Goal: Task Accomplishment & Management: Complete application form

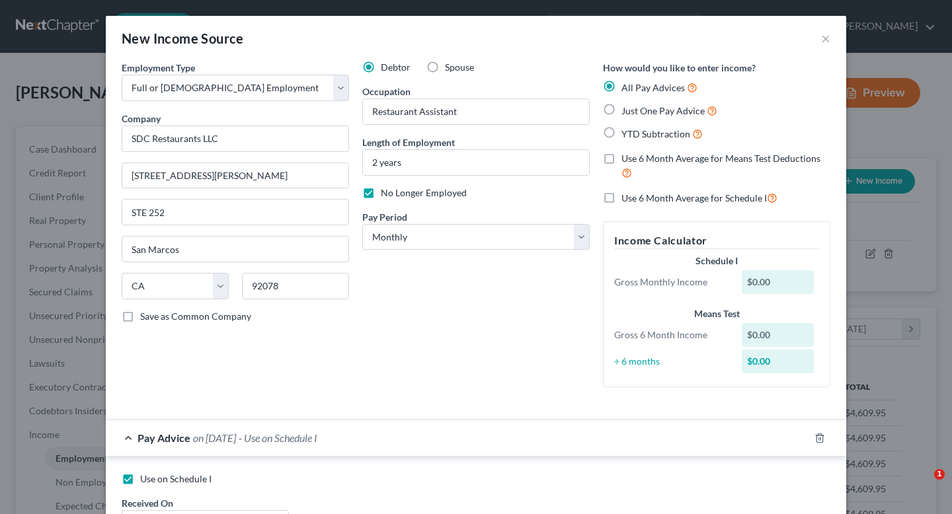
select select "0"
select select "4"
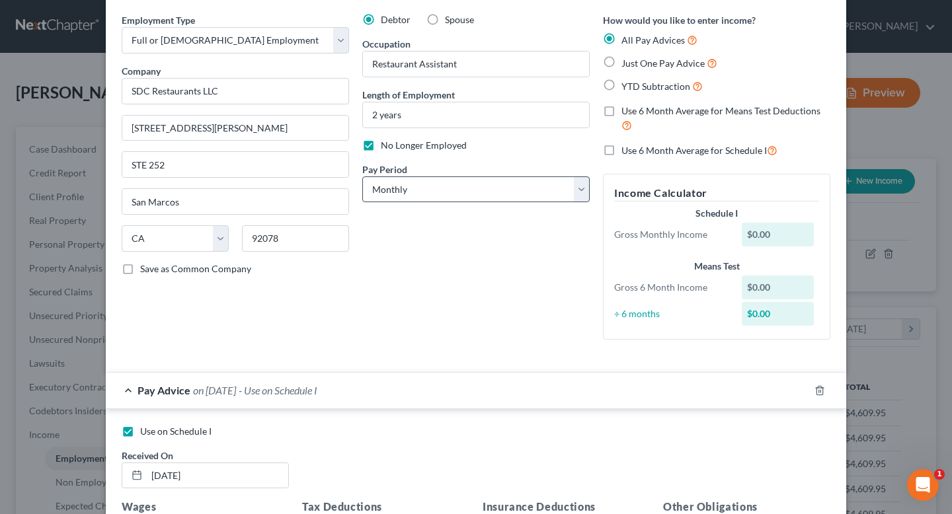
scroll to position [31, 0]
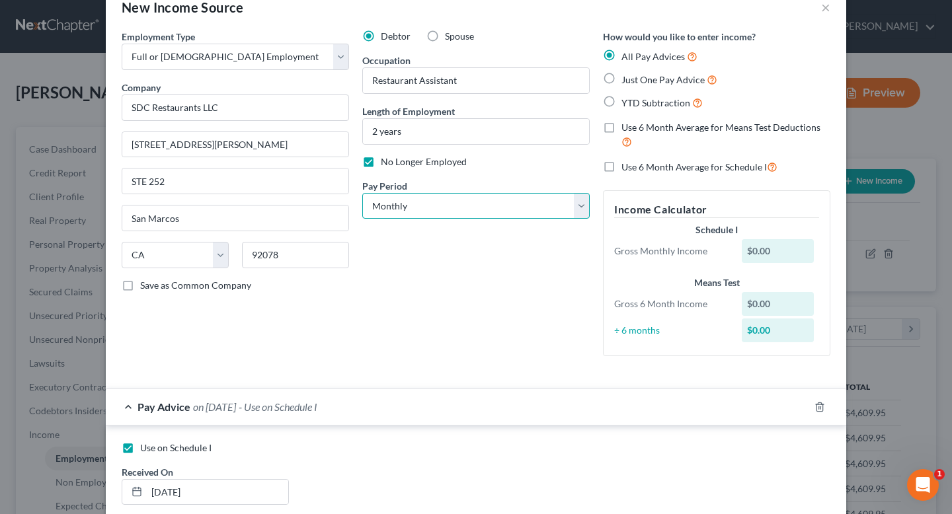
click at [457, 200] on select "Select Monthly Twice Monthly Every Other Week Weekly" at bounding box center [475, 206] width 227 height 26
select select "2"
click at [362, 193] on select "Select Monthly Twice Monthly Every Other Week Weekly" at bounding box center [475, 206] width 227 height 26
click at [622, 76] on label "Just One Pay Advice" at bounding box center [670, 79] width 96 height 15
click at [627, 76] on input "Just One Pay Advice" at bounding box center [631, 76] width 9 height 9
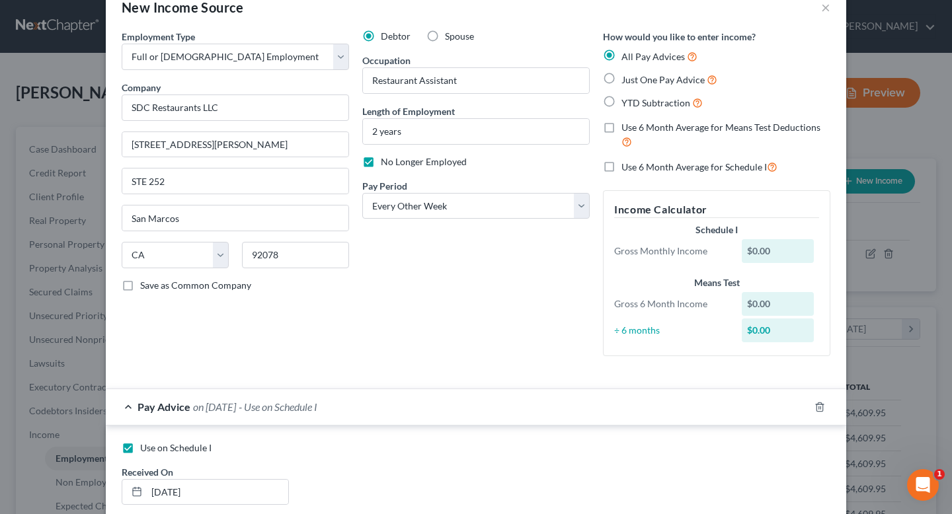
radio input "true"
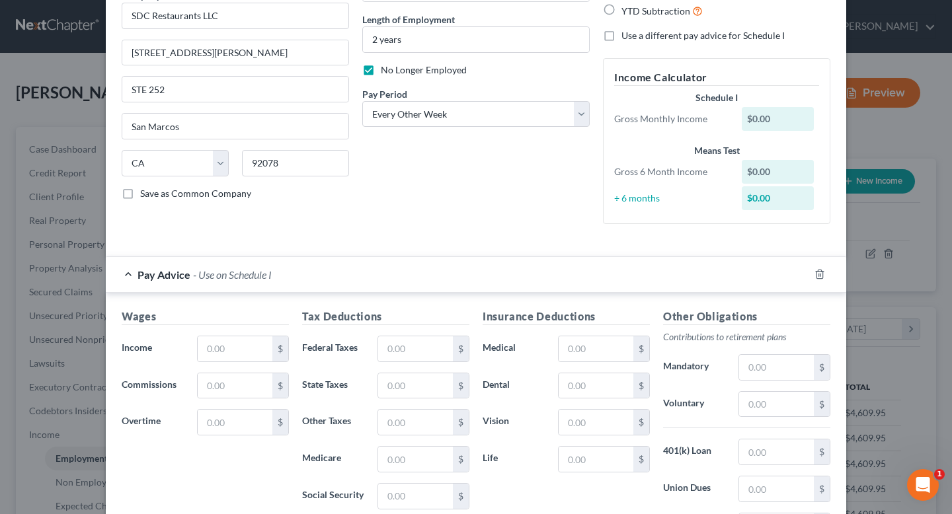
scroll to position [153, 0]
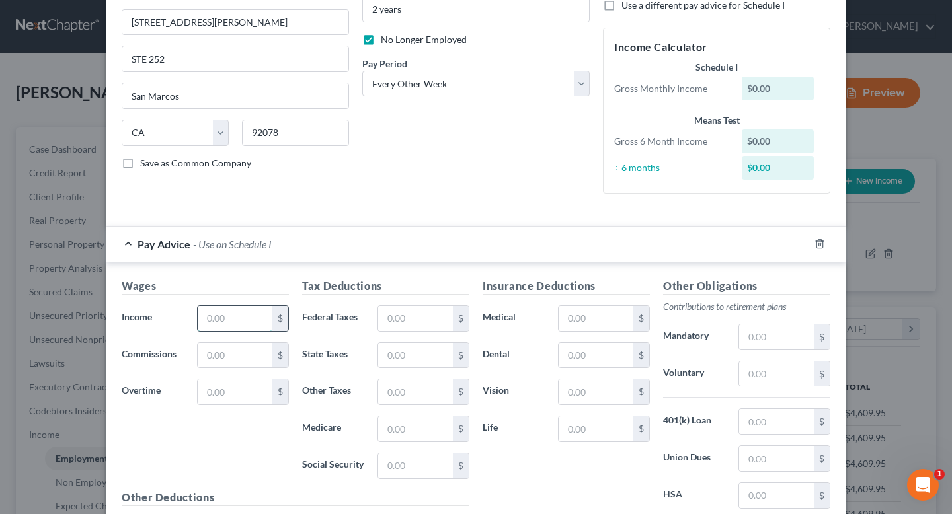
click at [254, 321] on input "text" at bounding box center [235, 318] width 75 height 25
type input "2,213.18"
click at [222, 399] on input "text" at bounding box center [235, 392] width 75 height 25
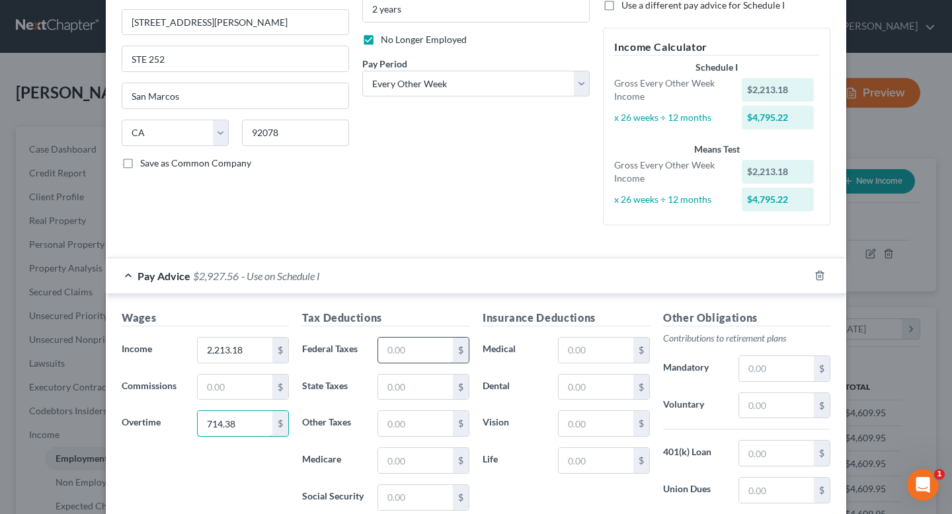
type input "714.38"
click at [403, 358] on input "text" at bounding box center [415, 350] width 75 height 25
type input "163.67"
click at [411, 503] on input "text" at bounding box center [415, 497] width 75 height 25
type input "175.52"
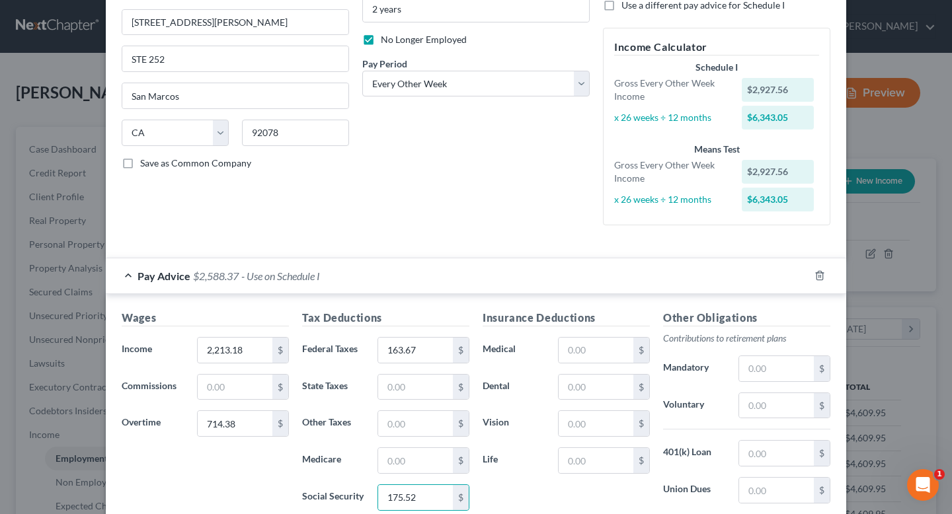
click at [407, 476] on div "Tax Deductions Federal Taxes 163.67 $ State Taxes $ Other Taxes $ Medicare $ So…" at bounding box center [386, 416] width 181 height 212
click at [406, 471] on input "text" at bounding box center [415, 460] width 75 height 25
type input "41.05"
click at [397, 427] on input "text" at bounding box center [415, 423] width 75 height 25
click at [391, 384] on input "text" at bounding box center [415, 387] width 75 height 25
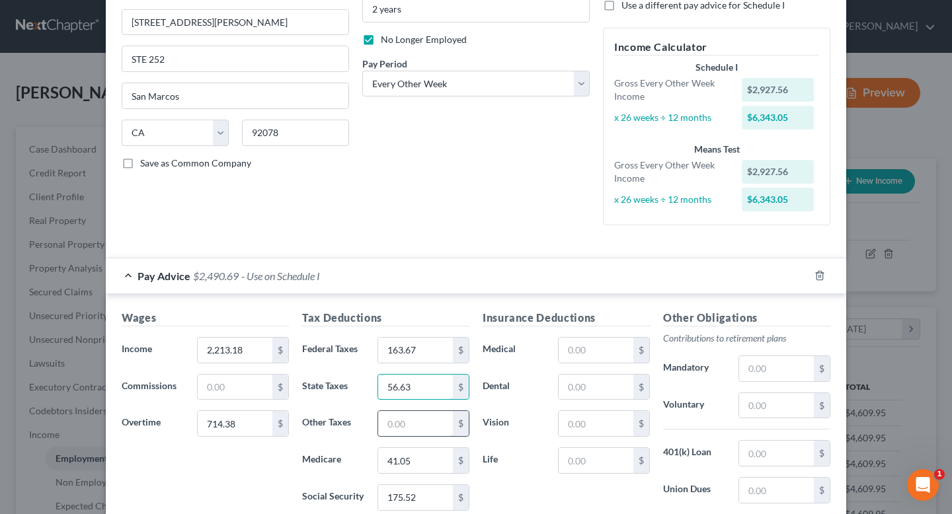
type input "56.63"
click at [397, 425] on input "text" at bounding box center [415, 423] width 75 height 25
click at [359, 353] on label "Federal Taxes" at bounding box center [333, 350] width 75 height 26
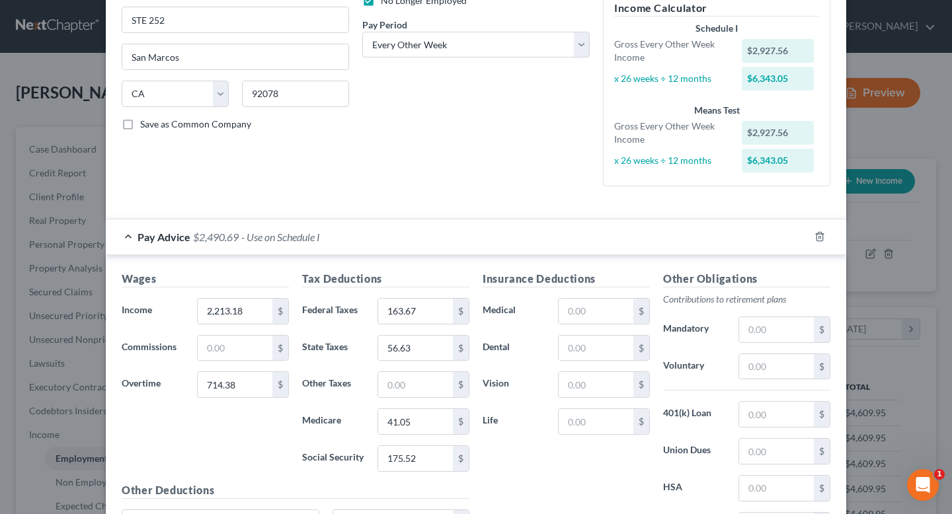
scroll to position [189, 0]
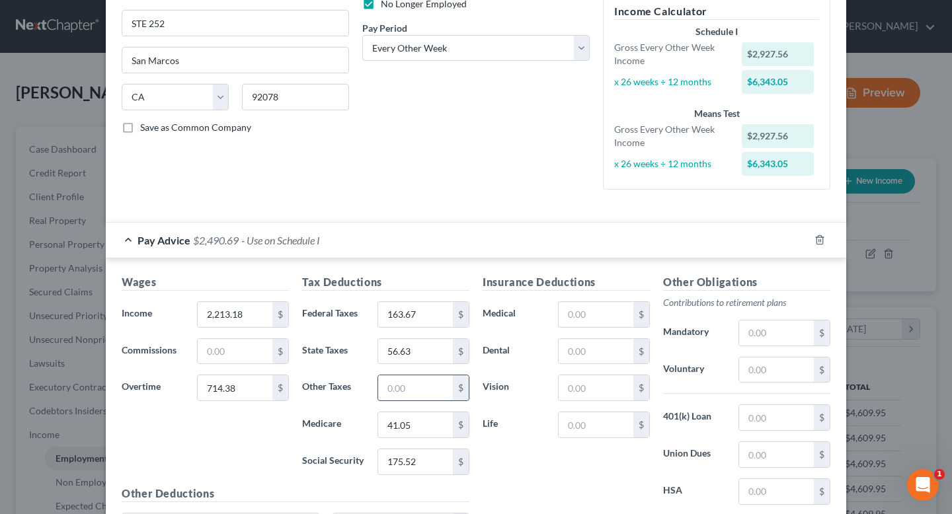
click at [393, 395] on input "text" at bounding box center [415, 388] width 75 height 25
type input "33.97"
click at [613, 311] on input "text" at bounding box center [596, 314] width 75 height 25
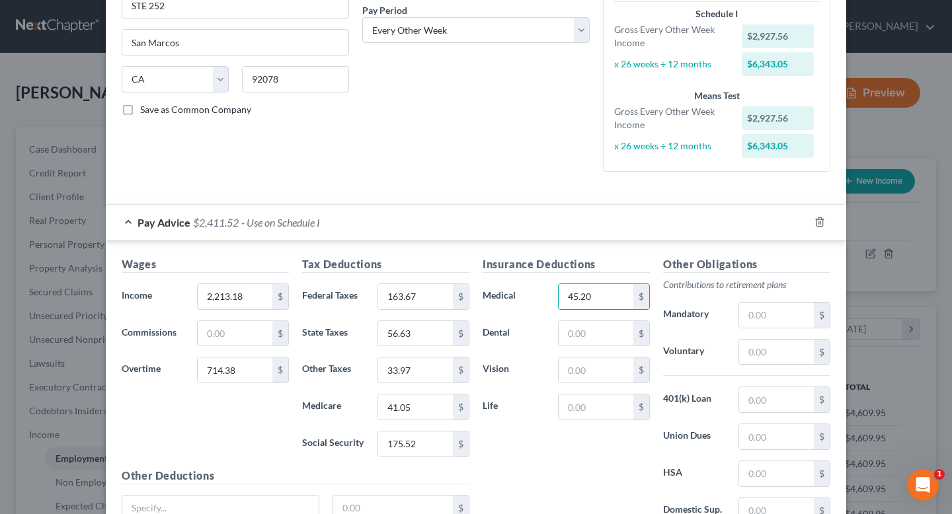
scroll to position [208, 0]
type input "4"
type input "151.86"
click at [549, 471] on div "Insurance Deductions Medical 151.86 $ Dental $ Vision $ Life $" at bounding box center [566, 395] width 181 height 278
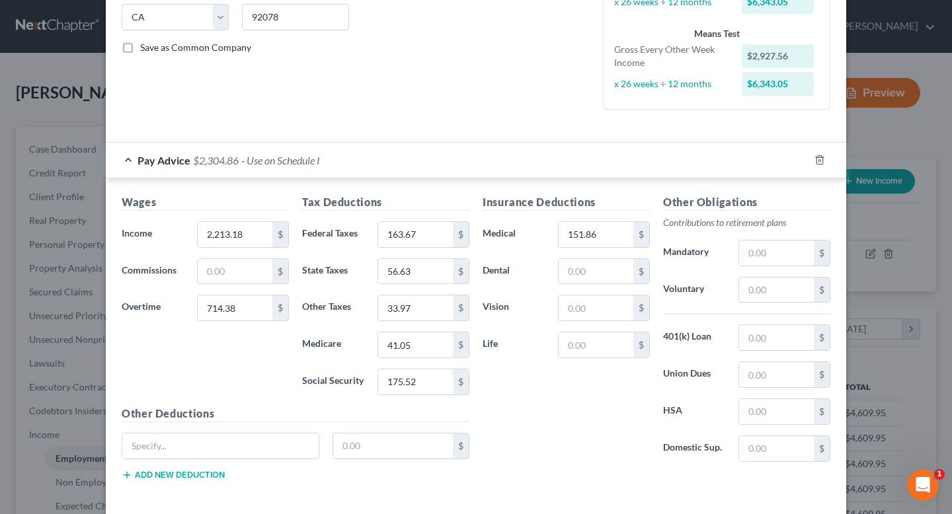
scroll to position [329, 0]
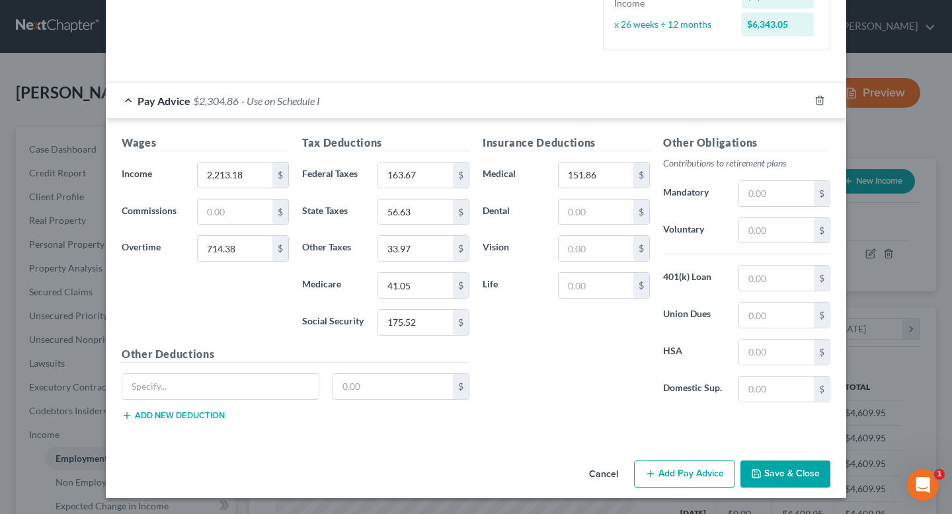
click at [786, 478] on button "Save & Close" at bounding box center [786, 475] width 90 height 28
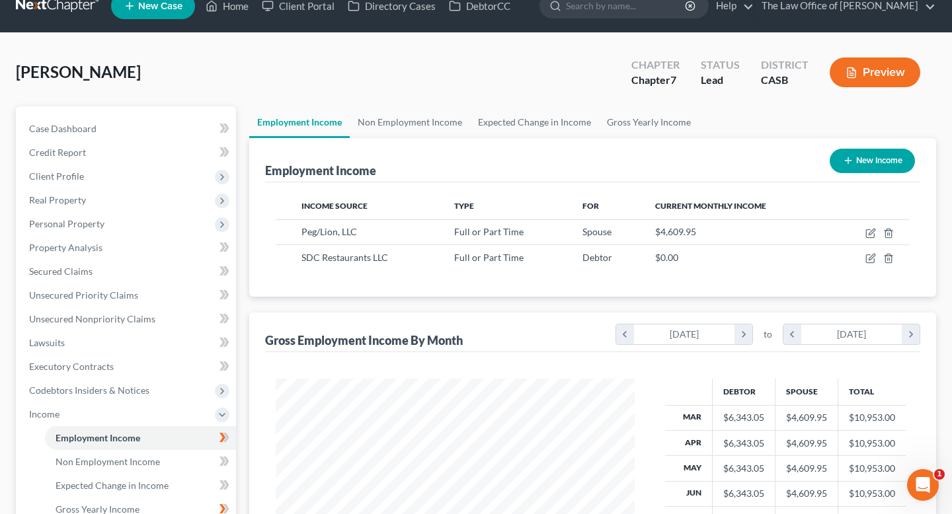
scroll to position [35, 0]
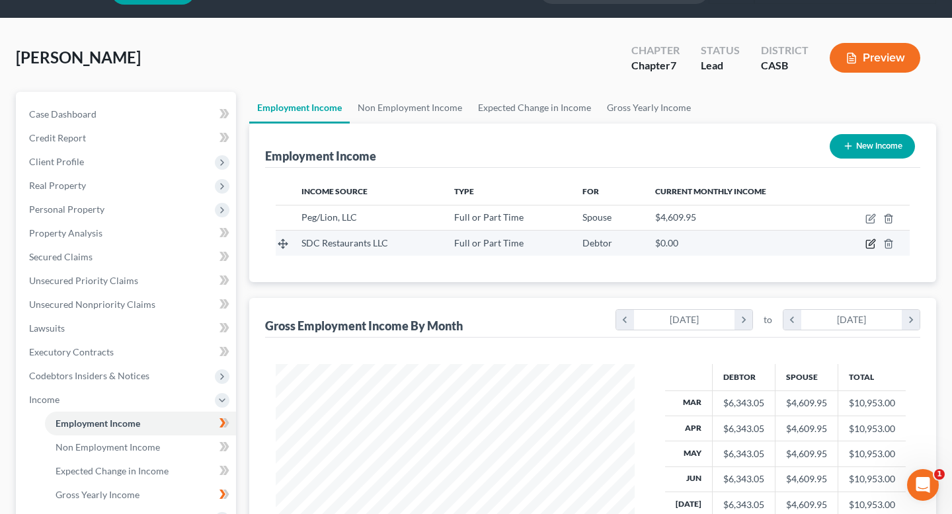
click at [872, 240] on icon "button" at bounding box center [871, 244] width 11 height 11
select select "0"
select select "4"
select select "2"
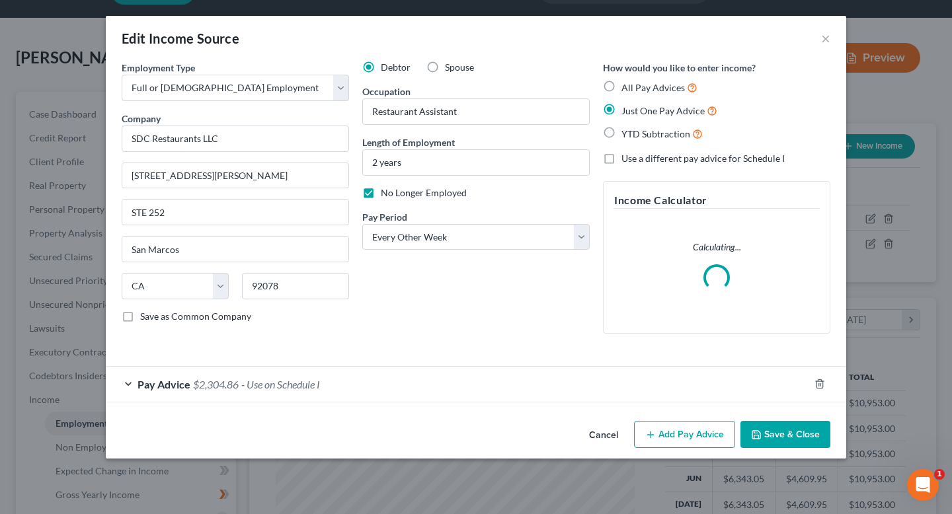
click at [162, 385] on span "Pay Advice" at bounding box center [164, 384] width 53 height 13
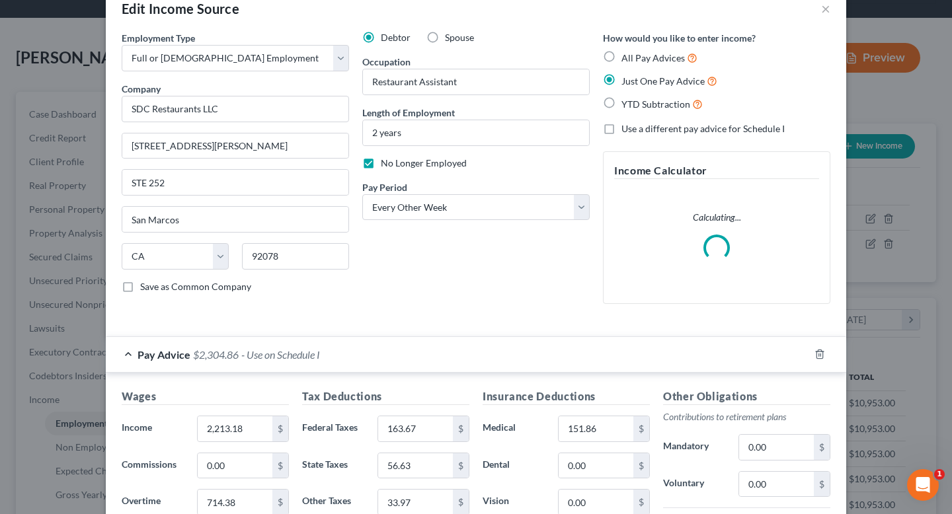
scroll to position [329, 0]
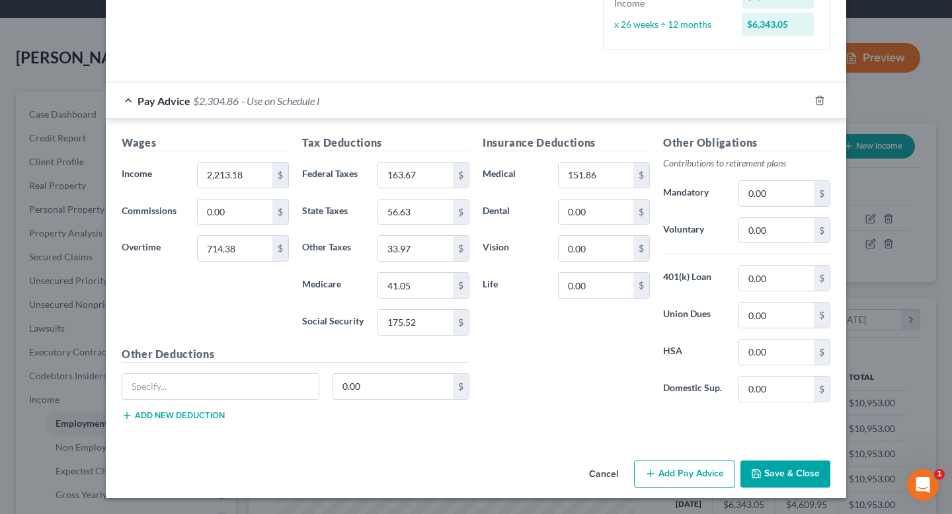
click at [771, 465] on button "Save & Close" at bounding box center [786, 475] width 90 height 28
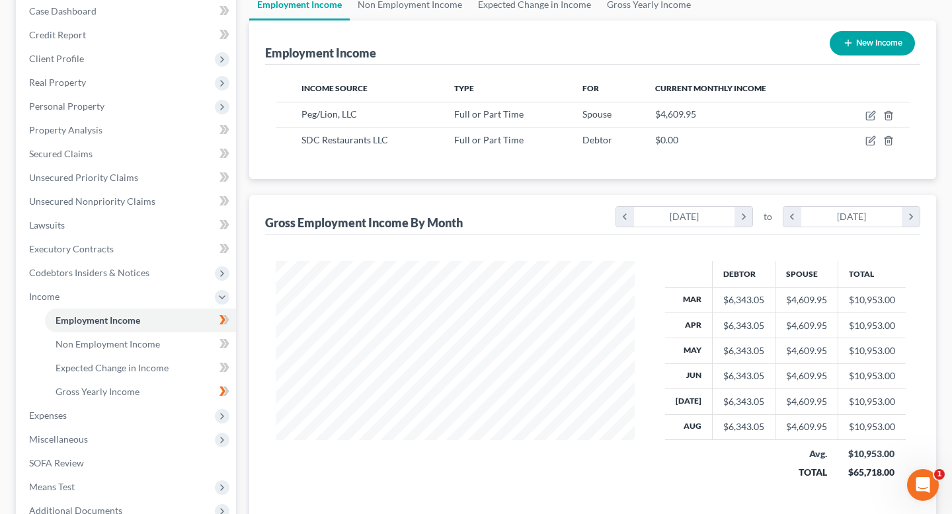
scroll to position [147, 0]
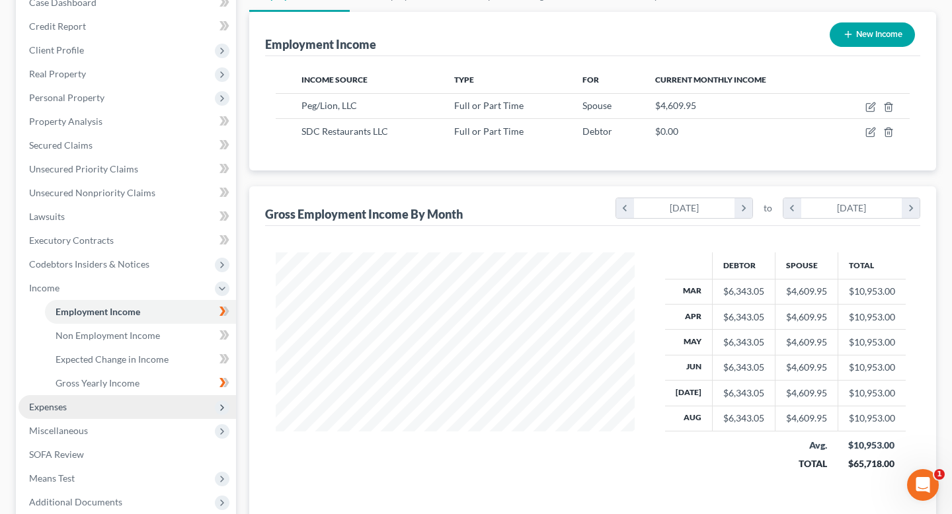
click at [99, 401] on span "Expenses" at bounding box center [128, 407] width 218 height 24
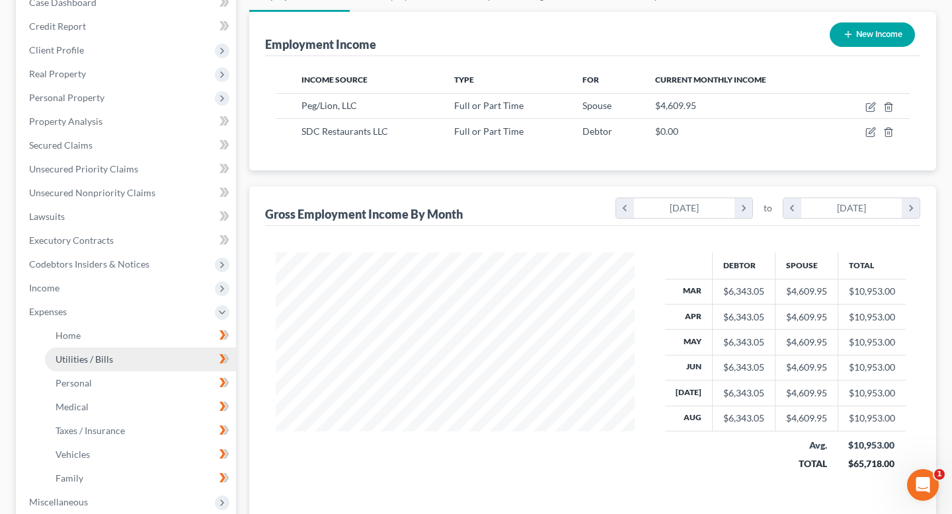
click at [137, 348] on link "Utilities / Bills" at bounding box center [140, 360] width 191 height 24
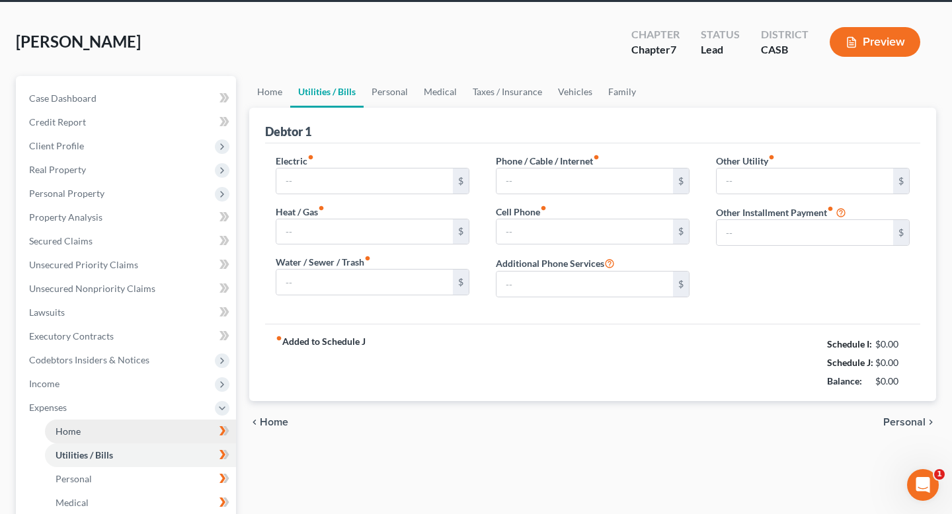
type input "80.00"
type input "0.00"
type input "30.00"
type input "50.00"
type input "113.00"
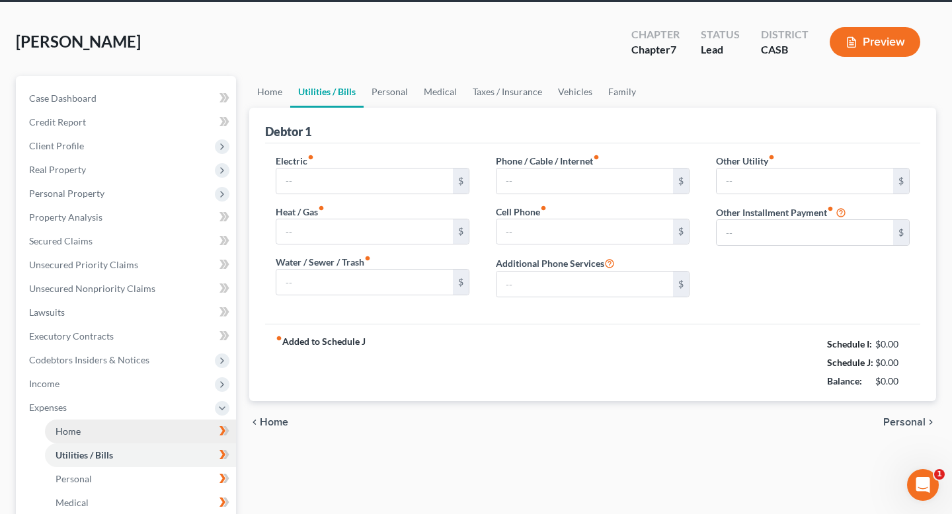
type input "0.00"
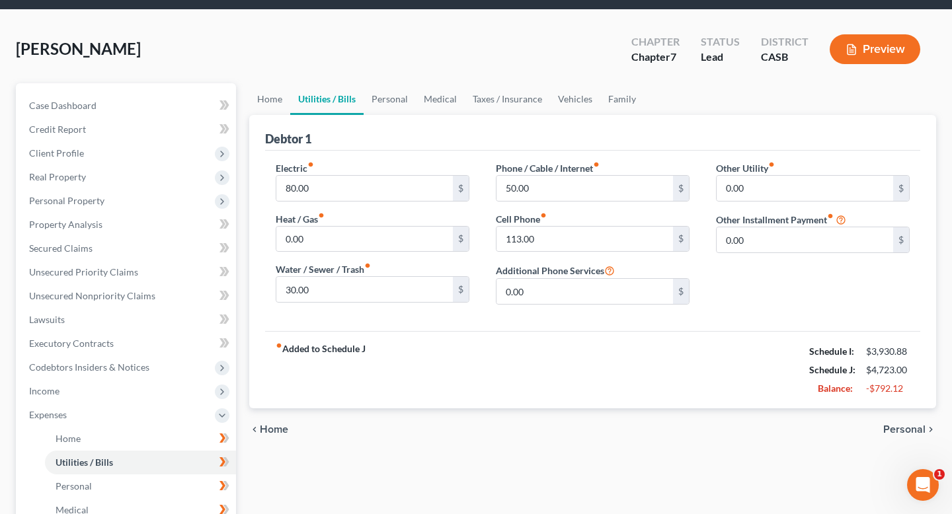
scroll to position [53, 0]
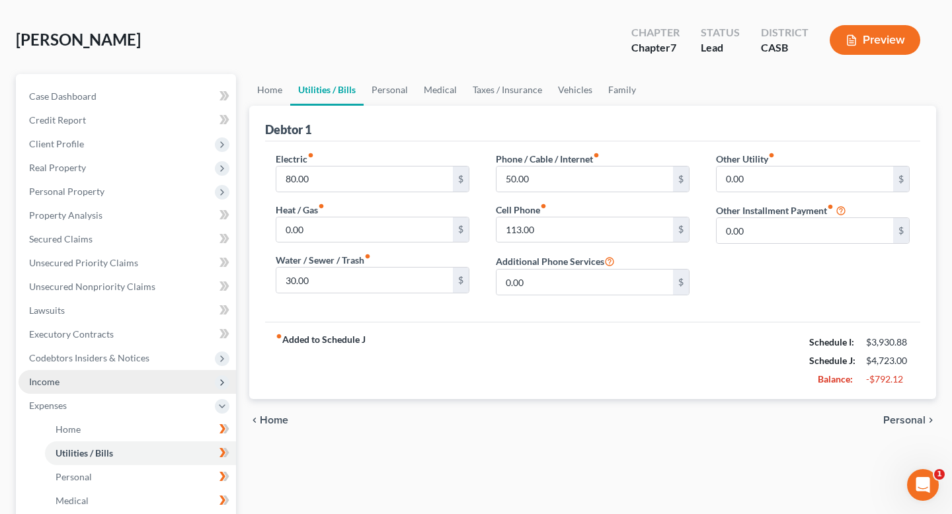
click at [124, 381] on span "Income" at bounding box center [128, 382] width 218 height 24
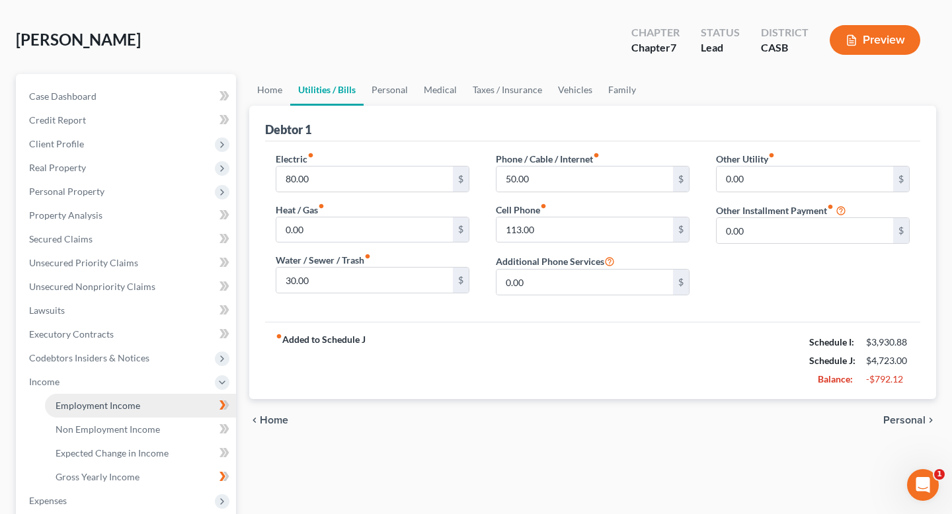
click at [182, 409] on link "Employment Income" at bounding box center [140, 406] width 191 height 24
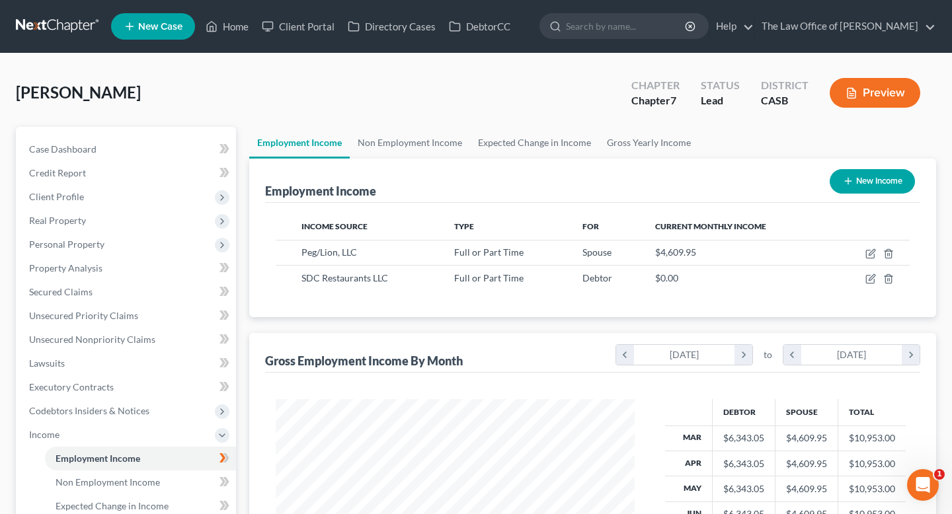
scroll to position [237, 385]
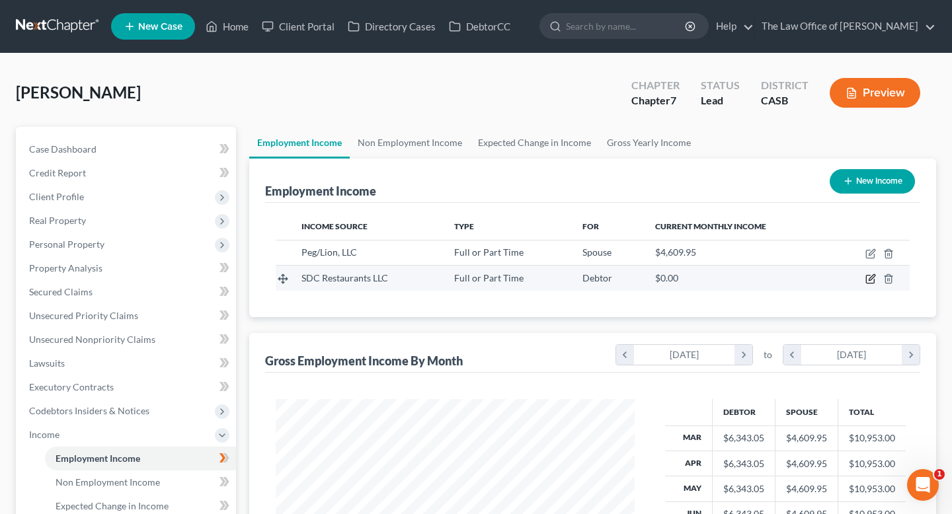
click at [876, 274] on icon "button" at bounding box center [871, 279] width 11 height 11
select select "0"
select select "4"
select select "2"
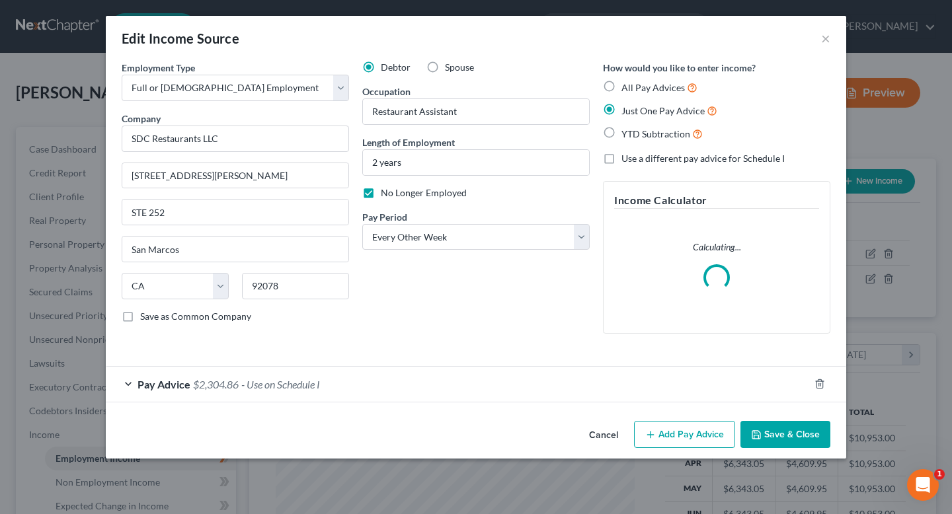
click at [875, 275] on div "Edit Income Source × Employment Type * Select Full or [DEMOGRAPHIC_DATA] Employ…" at bounding box center [476, 257] width 952 height 514
click at [278, 376] on div "Pay Advice $2,304.86 - Use on Schedule I" at bounding box center [458, 384] width 704 height 35
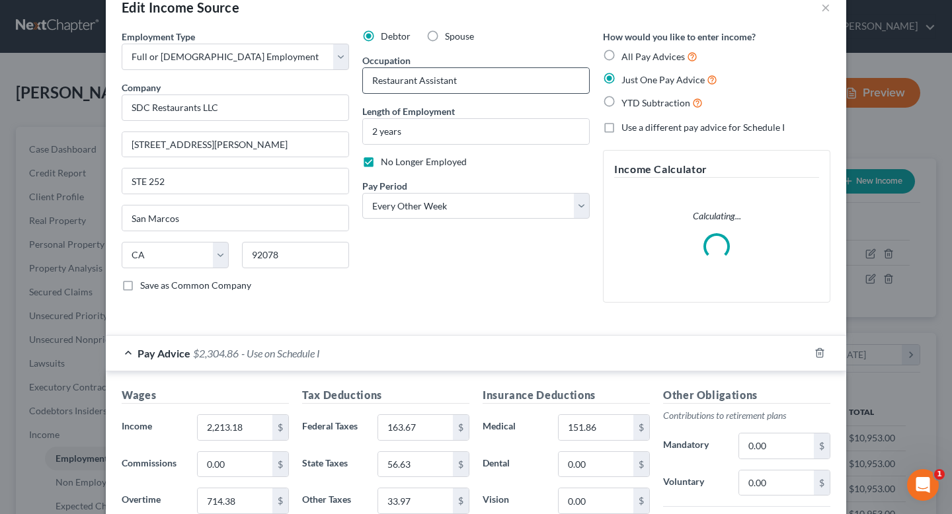
scroll to position [0, 0]
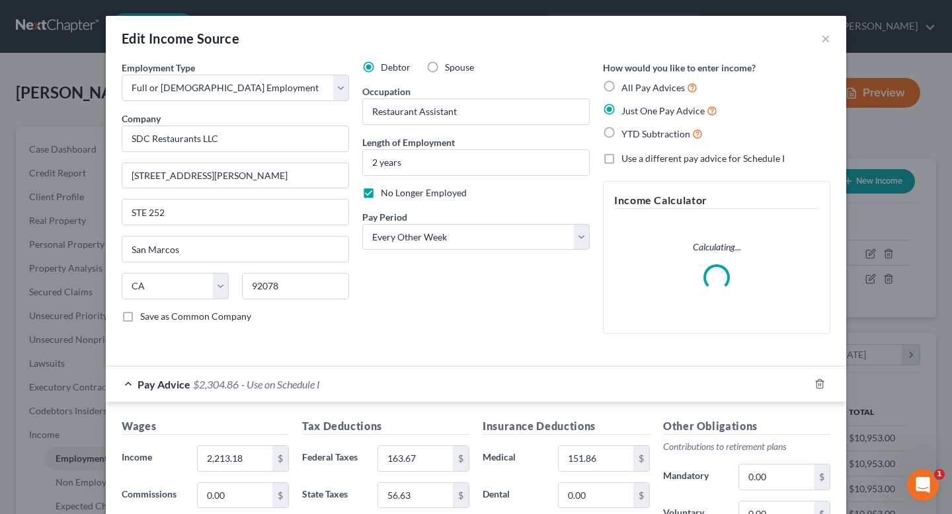
click at [622, 89] on label "All Pay Advices" at bounding box center [660, 87] width 76 height 15
click at [627, 89] on input "All Pay Advices" at bounding box center [631, 84] width 9 height 9
radio input "true"
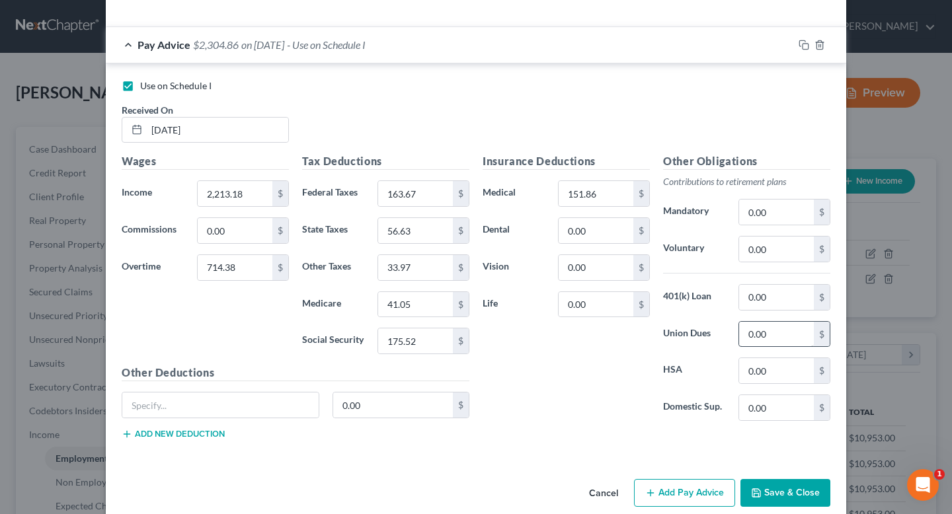
scroll to position [399, 0]
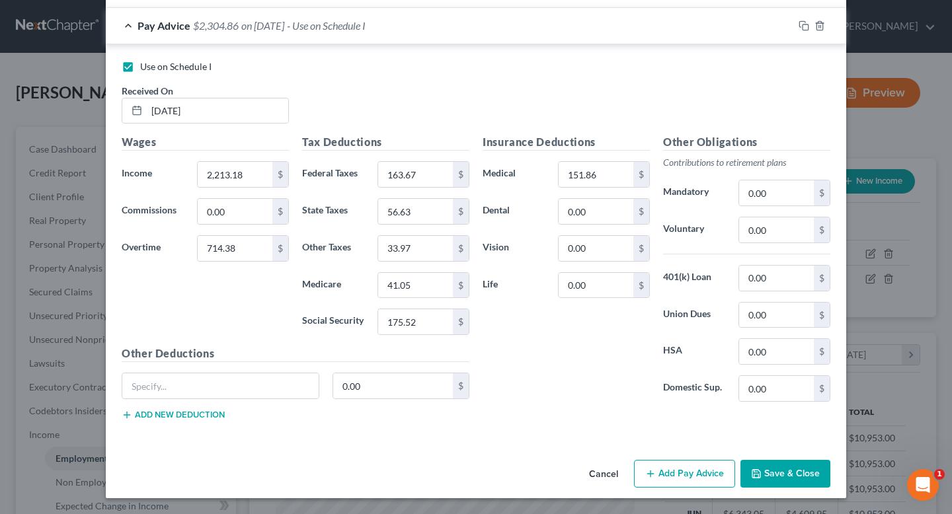
click at [772, 473] on button "Save & Close" at bounding box center [786, 474] width 90 height 28
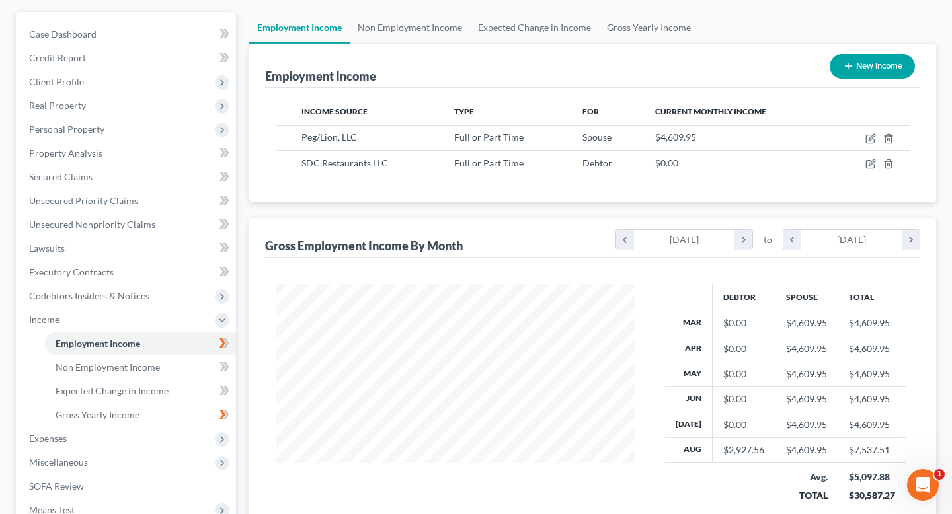
scroll to position [116, 0]
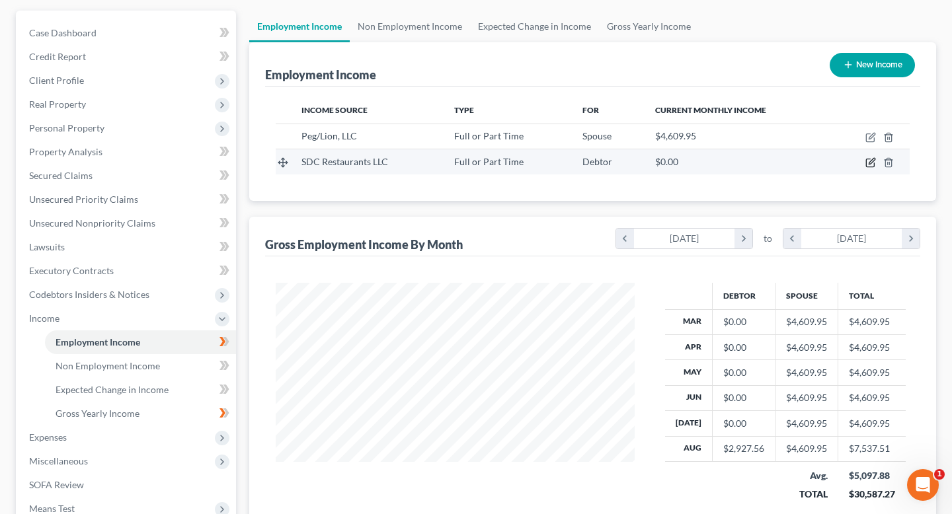
click at [870, 164] on icon "button" at bounding box center [872, 162] width 6 height 6
select select "0"
select select "4"
select select "2"
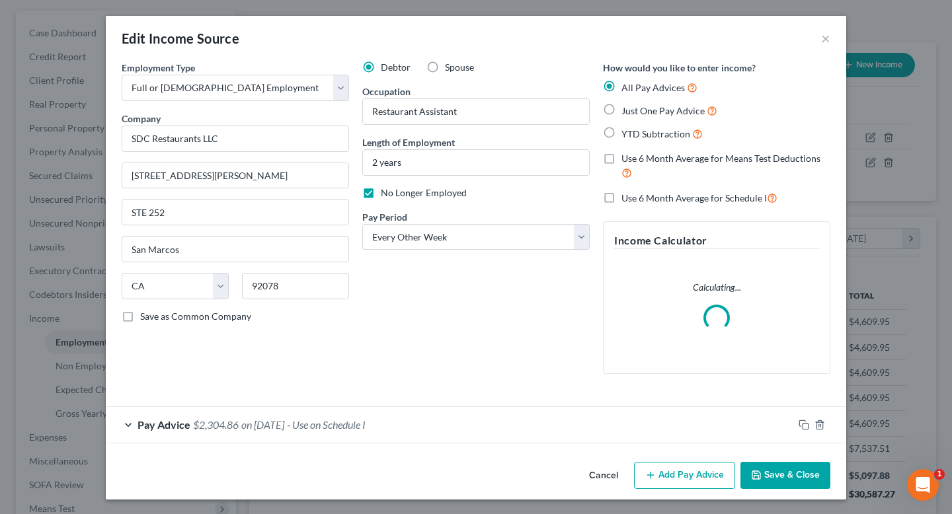
click at [316, 430] on span "- Use on Schedule I" at bounding box center [326, 425] width 79 height 13
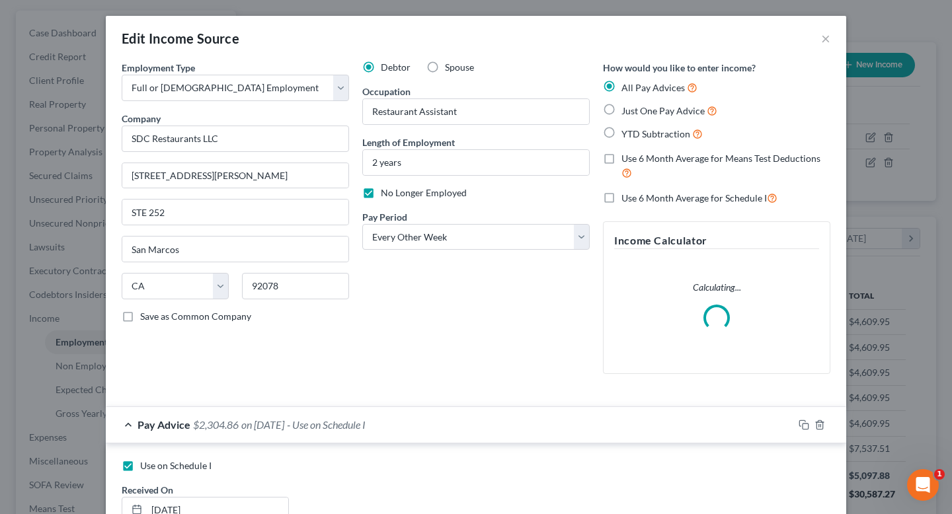
click at [622, 110] on label "Just One Pay Advice" at bounding box center [670, 110] width 96 height 15
click at [627, 110] on input "Just One Pay Advice" at bounding box center [631, 107] width 9 height 9
radio input "true"
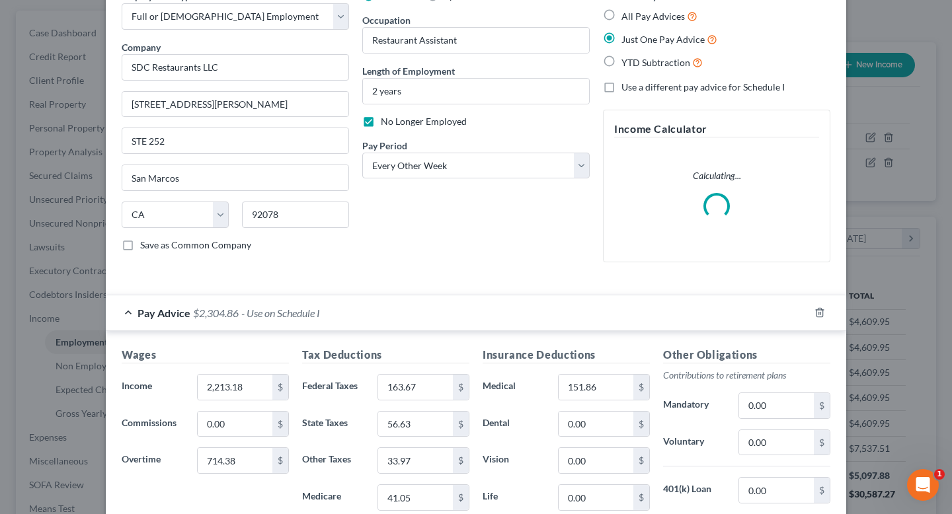
scroll to position [284, 0]
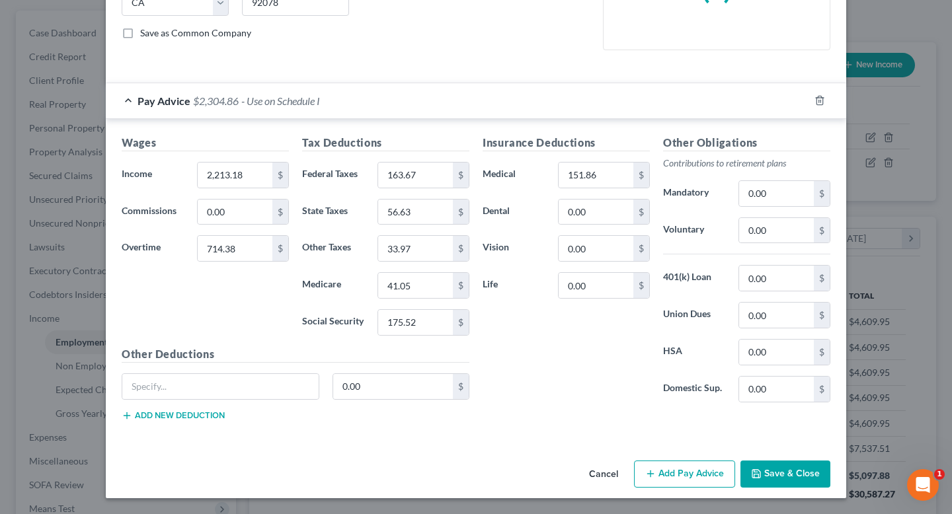
click at [770, 471] on button "Save & Close" at bounding box center [786, 475] width 90 height 28
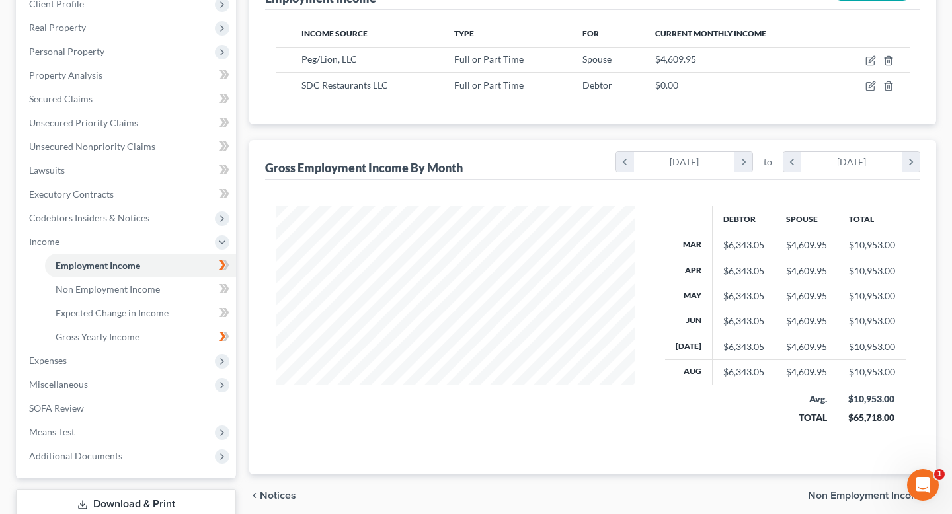
scroll to position [215, 0]
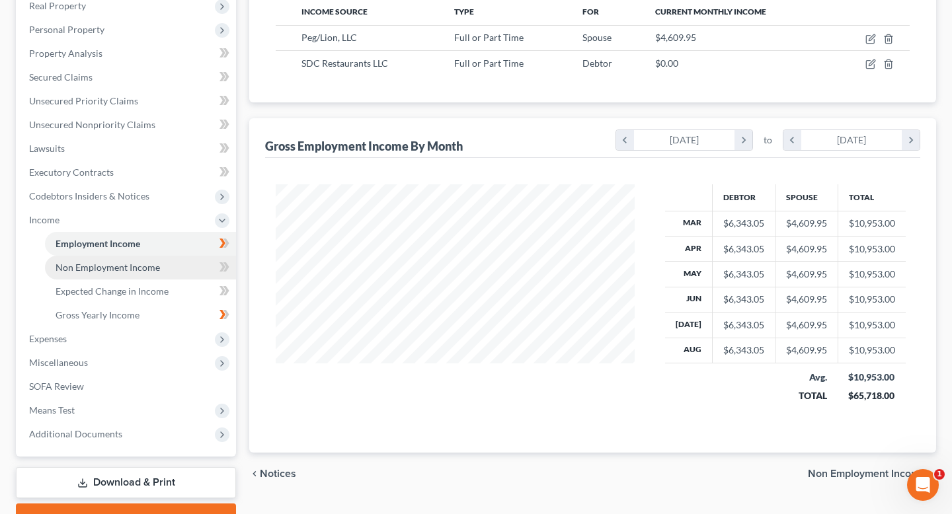
click at [161, 272] on link "Non Employment Income" at bounding box center [140, 268] width 191 height 24
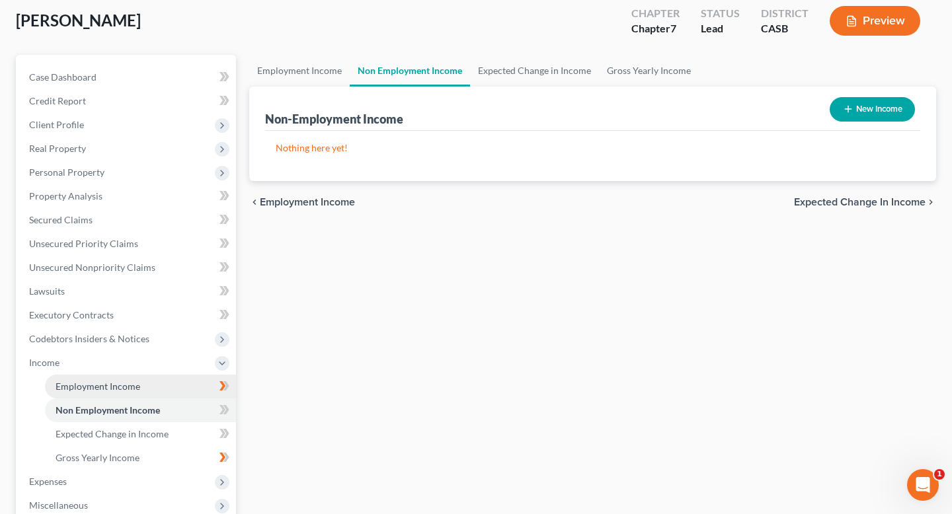
click at [147, 382] on link "Employment Income" at bounding box center [140, 387] width 191 height 24
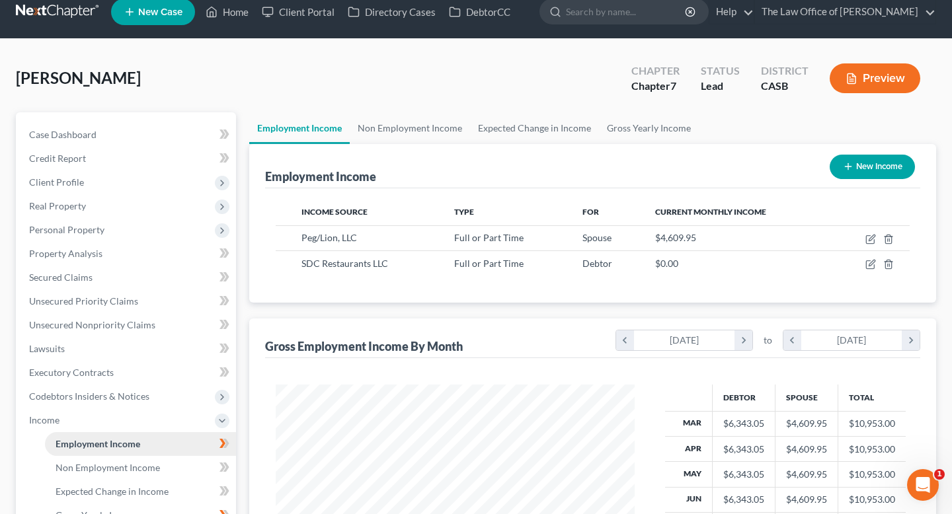
scroll to position [16, 0]
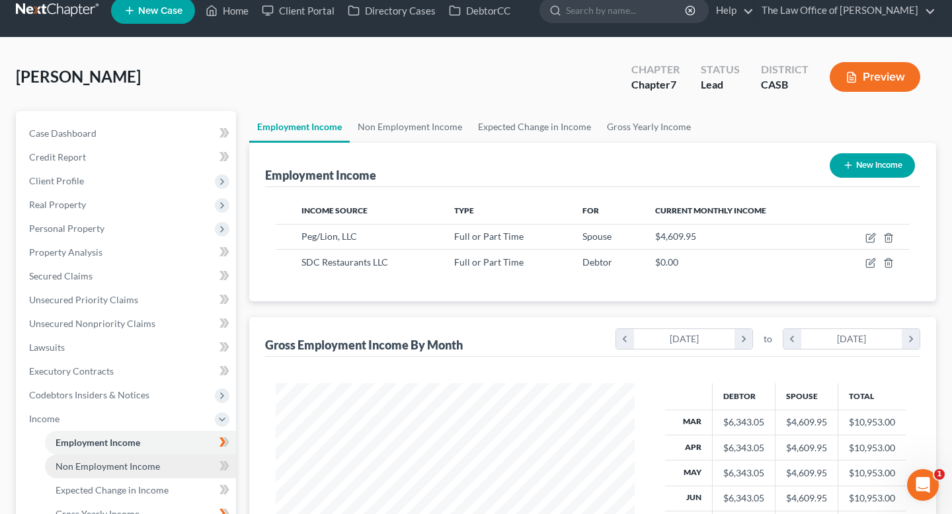
click at [170, 464] on link "Non Employment Income" at bounding box center [140, 467] width 191 height 24
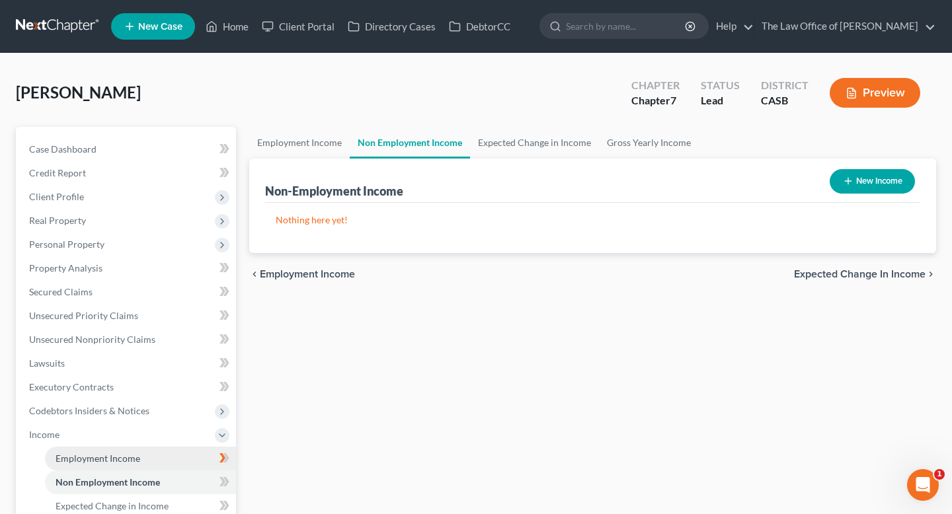
click at [151, 460] on link "Employment Income" at bounding box center [140, 459] width 191 height 24
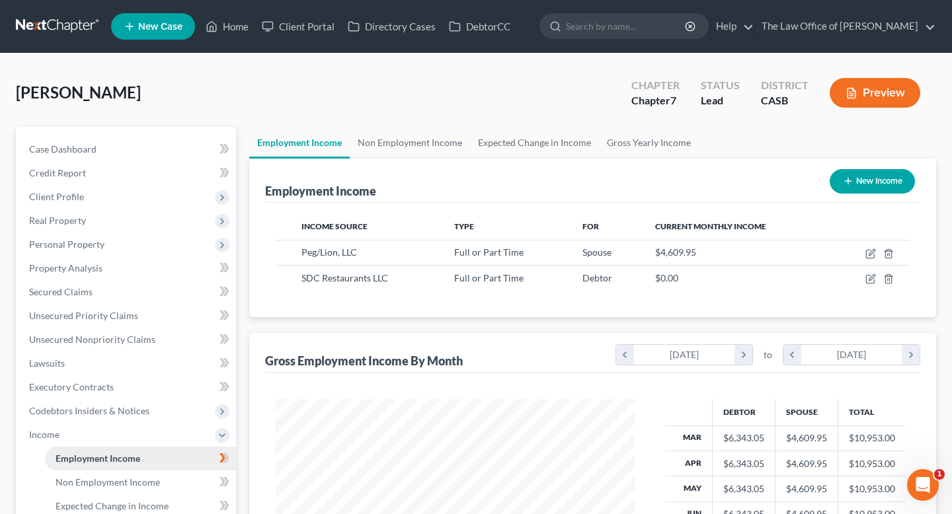
scroll to position [237, 385]
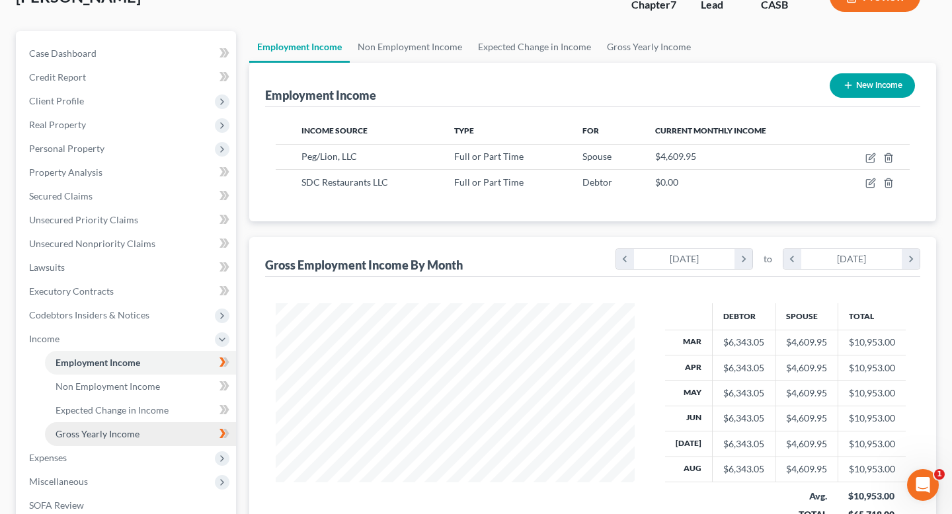
click at [114, 432] on span "Gross Yearly Income" at bounding box center [98, 433] width 84 height 11
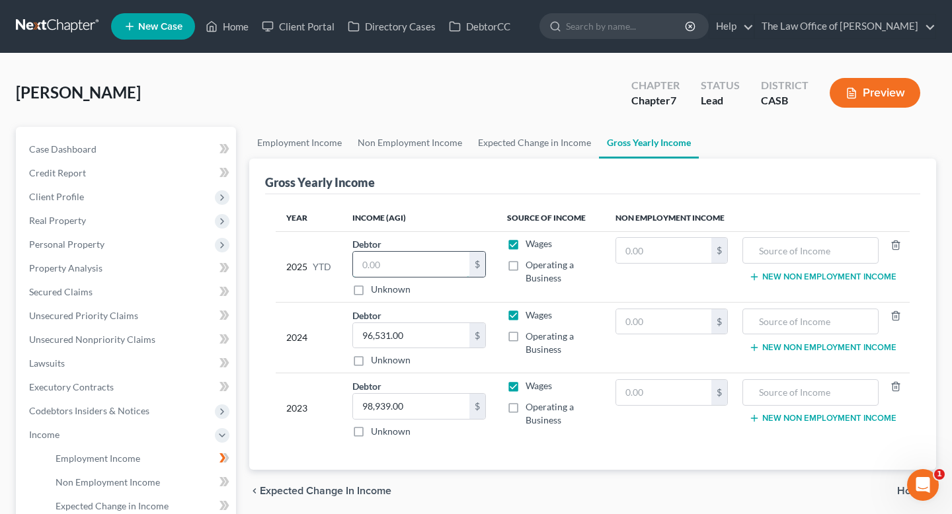
click at [388, 255] on input "text" at bounding box center [411, 264] width 116 height 25
type input "77,415.01"
click at [465, 290] on div "Unknown" at bounding box center [419, 289] width 134 height 13
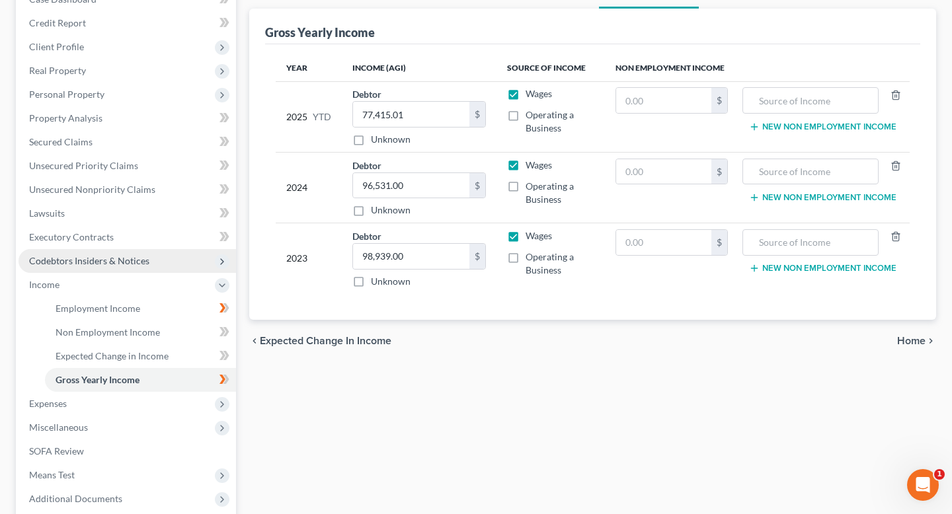
scroll to position [116, 0]
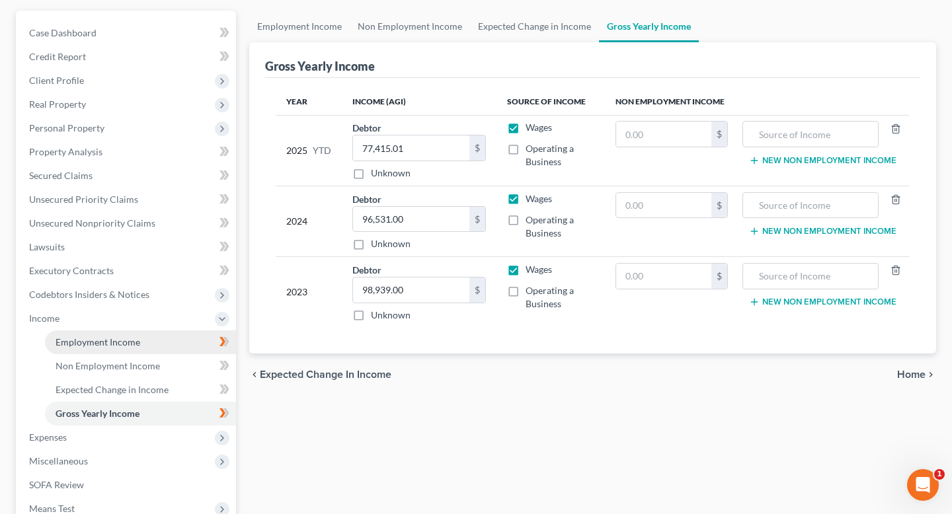
click at [127, 337] on span "Employment Income" at bounding box center [98, 342] width 85 height 11
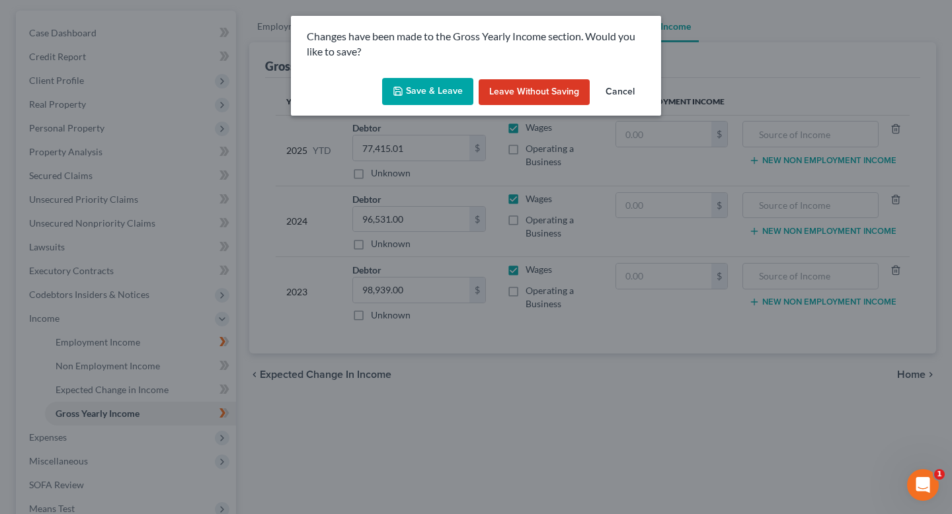
click at [421, 93] on button "Save & Leave" at bounding box center [427, 92] width 91 height 28
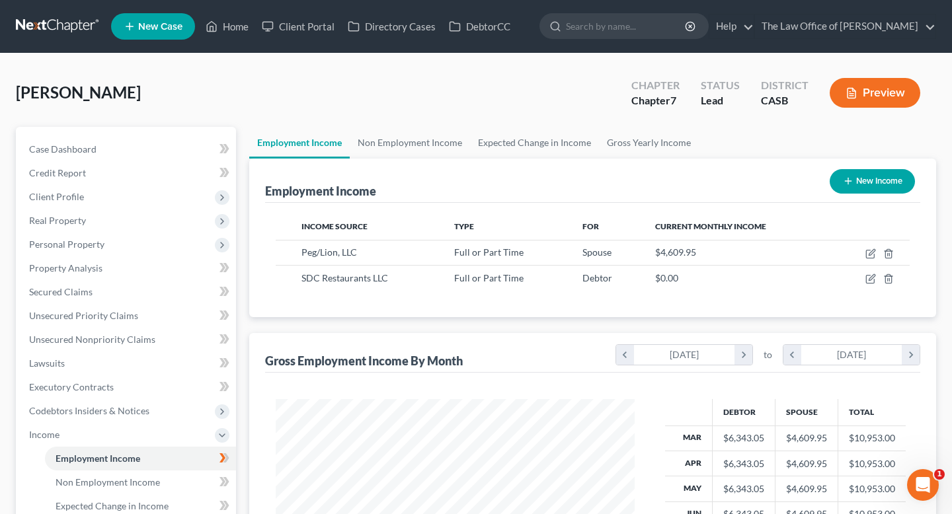
scroll to position [237, 385]
click at [133, 163] on link "Credit Report" at bounding box center [128, 173] width 218 height 24
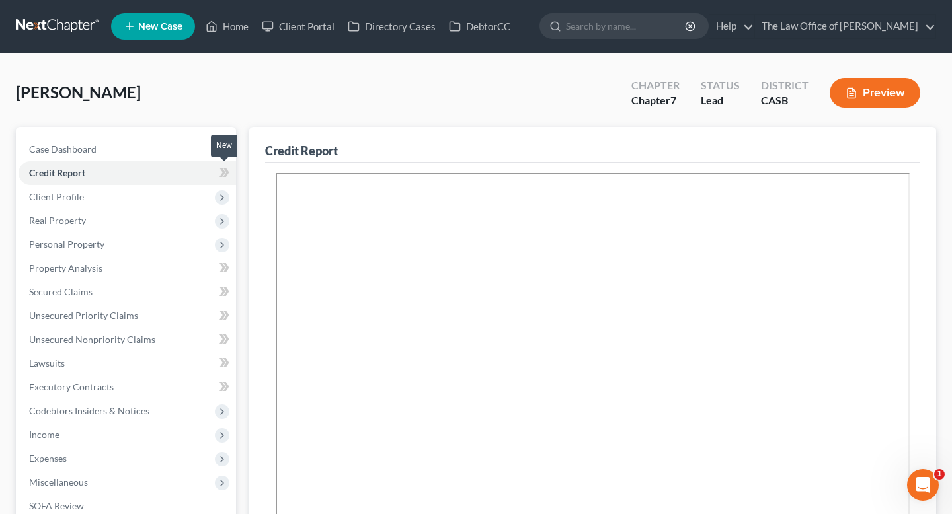
click at [224, 170] on icon at bounding box center [225, 173] width 10 height 17
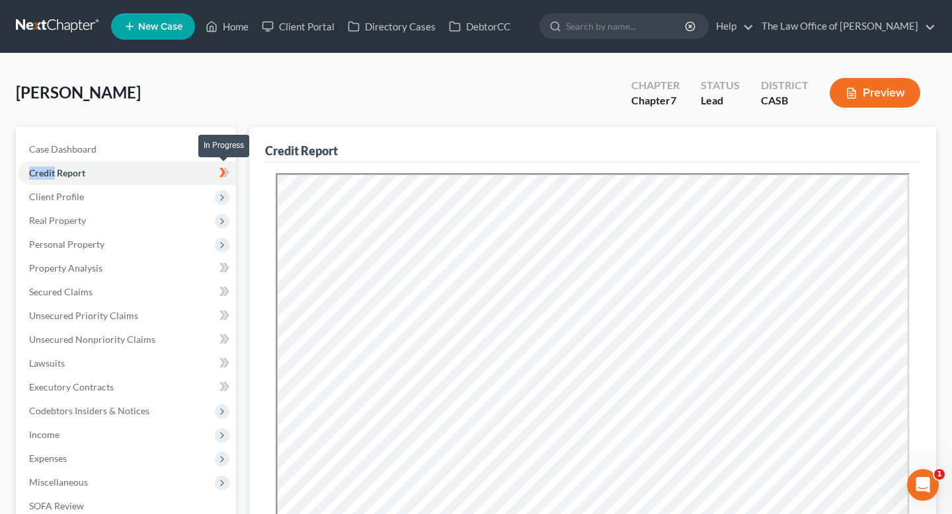
click at [224, 170] on icon at bounding box center [225, 173] width 10 height 17
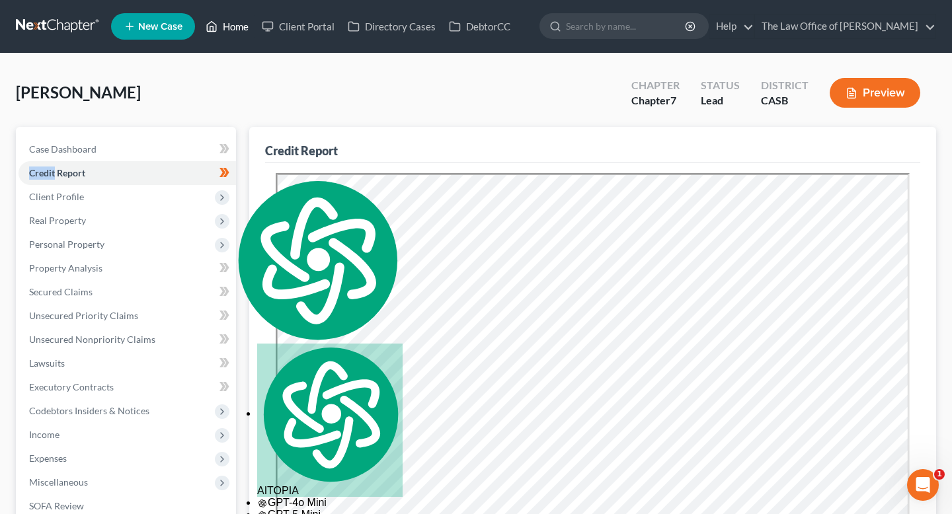
click at [240, 24] on link "Home" at bounding box center [227, 27] width 56 height 24
